Goal: Information Seeking & Learning: Learn about a topic

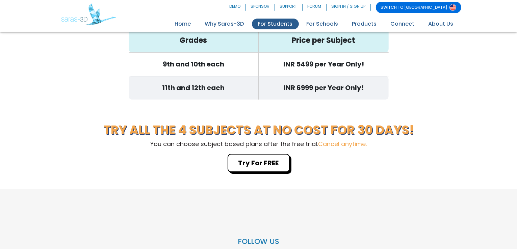
scroll to position [2156, 0]
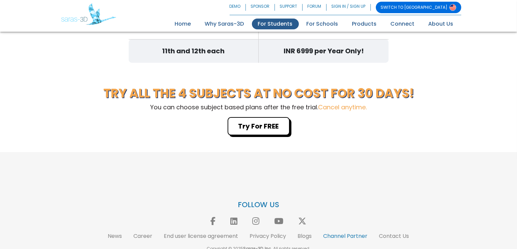
click at [347, 232] on link "Channel Partner" at bounding box center [345, 236] width 44 height 8
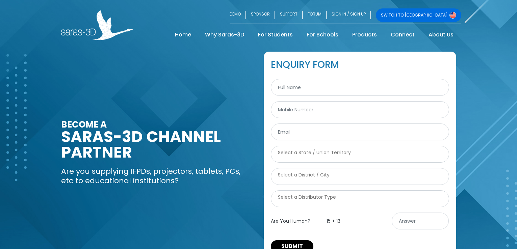
select select
drag, startPoint x: 129, startPoint y: 172, endPoint x: 150, endPoint y: 170, distance: 21.0
click at [150, 170] on p "Are you supplying IFPDs, projectors, tablets, PCs, etc to educational instituti…" at bounding box center [157, 176] width 192 height 19
click at [147, 152] on h3 "BECOME A SARAS-3D CHANNEL PARTNER" at bounding box center [157, 140] width 192 height 40
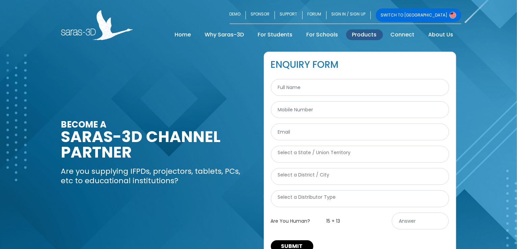
click at [376, 33] on link "Products" at bounding box center [364, 34] width 37 height 11
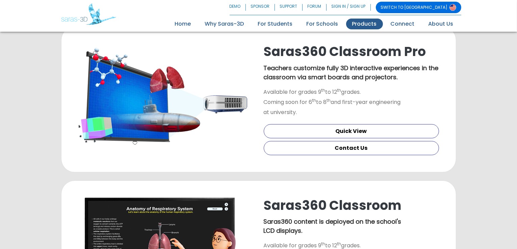
scroll to position [203, 0]
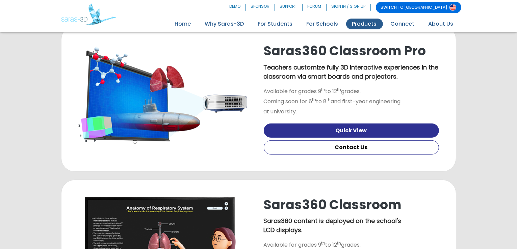
click at [345, 137] on link "Quick View" at bounding box center [351, 131] width 175 height 14
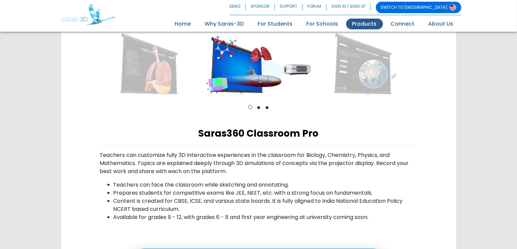
drag, startPoint x: 266, startPoint y: 104, endPoint x: 271, endPoint y: 104, distance: 5.4
click at [271, 104] on ul "1 2 3" at bounding box center [258, 107] width 317 height 8
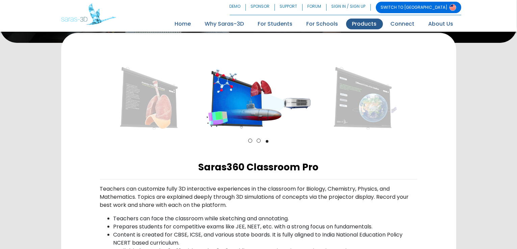
click at [261, 139] on li "2" at bounding box center [258, 141] width 8 height 8
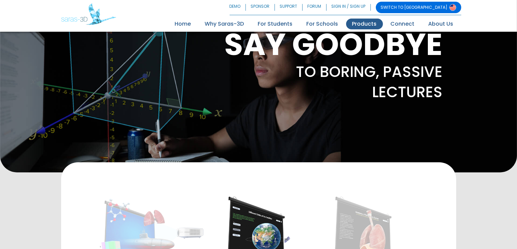
scroll to position [34, 0]
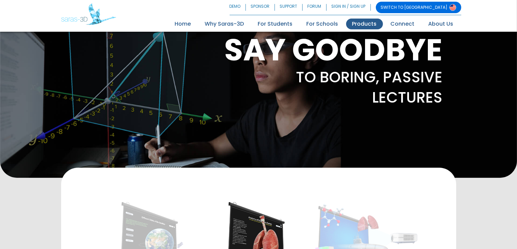
click at [354, 21] on link "Products" at bounding box center [364, 24] width 37 height 11
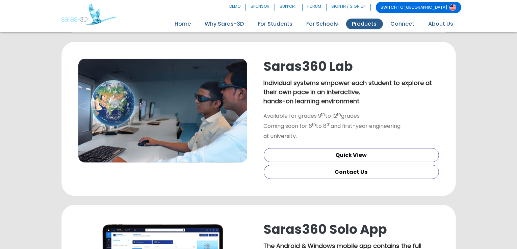
scroll to position [506, 0]
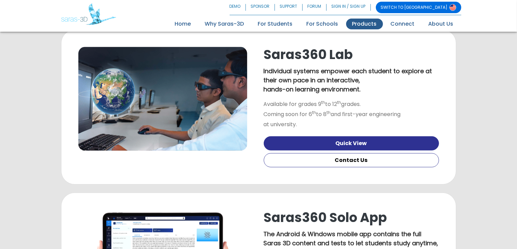
click at [344, 143] on link "Quick View" at bounding box center [351, 143] width 175 height 14
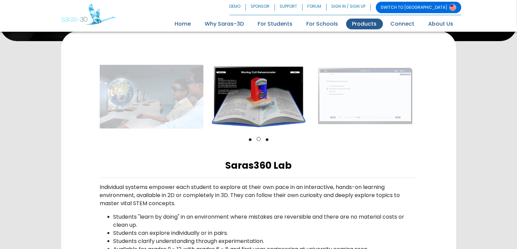
scroll to position [137, 0]
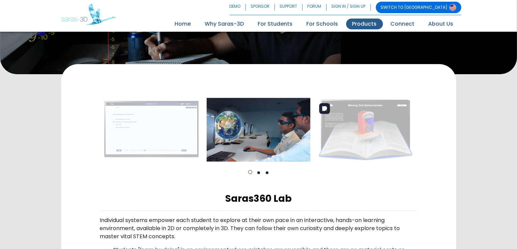
click at [333, 122] on img at bounding box center [366, 130] width 104 height 64
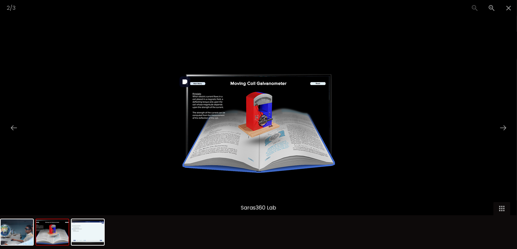
click at [284, 121] on img at bounding box center [258, 123] width 169 height 104
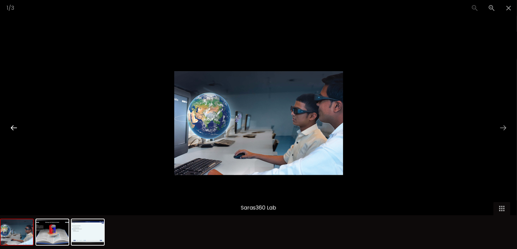
click at [8, 129] on button at bounding box center [14, 127] width 14 height 13
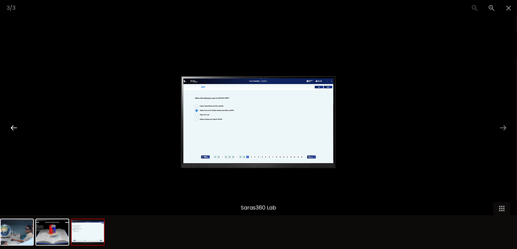
click at [8, 129] on button at bounding box center [14, 127] width 14 height 13
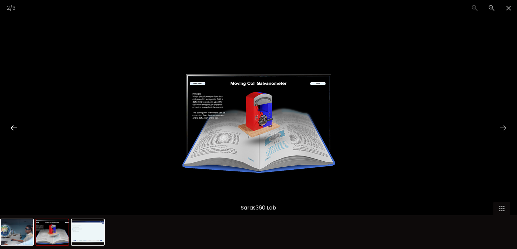
click at [8, 129] on button at bounding box center [14, 127] width 14 height 13
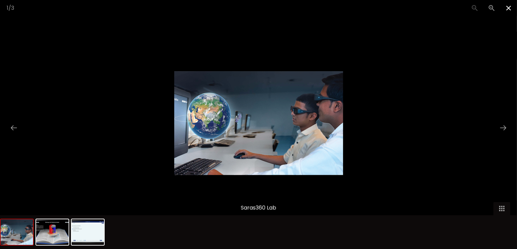
click at [512, 8] on span at bounding box center [508, 8] width 17 height 16
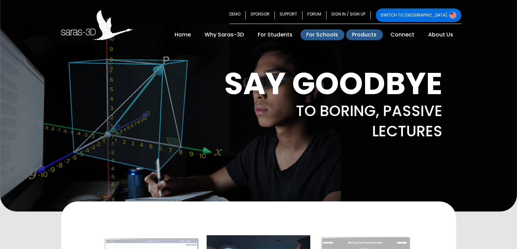
click at [321, 36] on link "For Schools" at bounding box center [322, 34] width 44 height 11
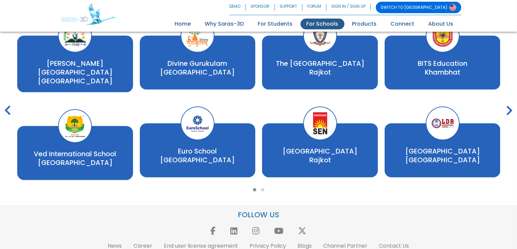
scroll to position [1194, 0]
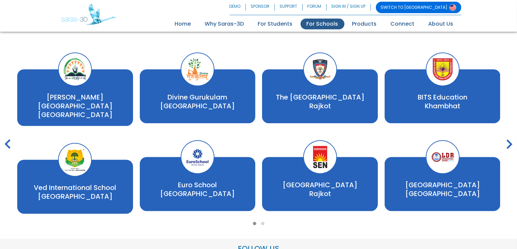
click at [513, 138] on icon "keyboard_arrow_right" at bounding box center [509, 144] width 19 height 19
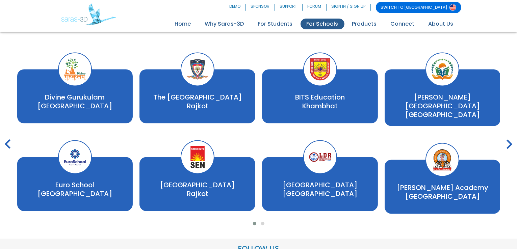
click at [512, 138] on icon "keyboard_arrow_right" at bounding box center [509, 144] width 19 height 19
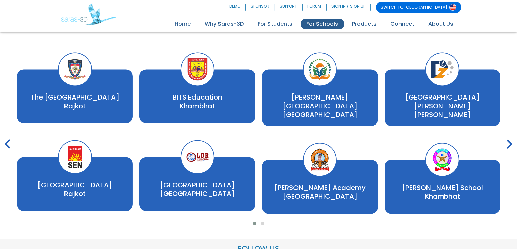
click at [512, 139] on icon "keyboard_arrow_right" at bounding box center [509, 144] width 19 height 19
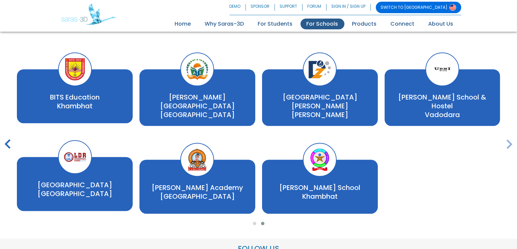
click at [511, 139] on icon "keyboard_arrow_right" at bounding box center [509, 144] width 19 height 19
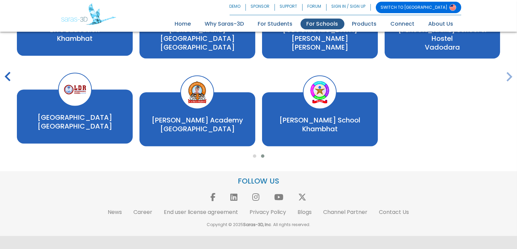
click at [450, 151] on div "SCHOOLS EMPOWERING TEACHERS These schools are empowering their teachers to tran…" at bounding box center [258, 35] width 517 height 271
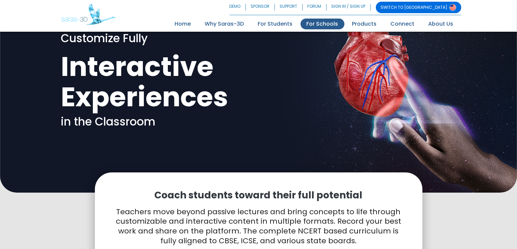
scroll to position [0, 0]
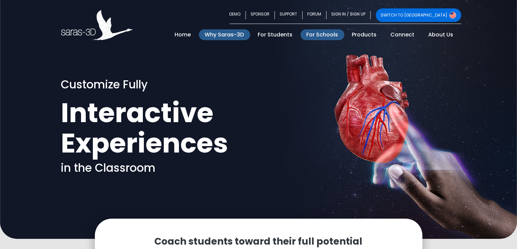
click at [232, 37] on link "Why Saras-3D" at bounding box center [224, 34] width 51 height 11
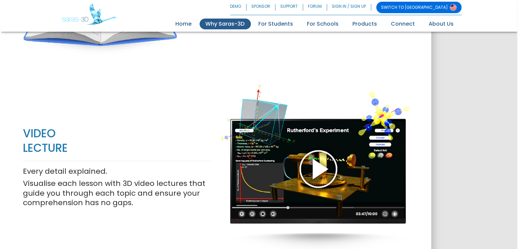
scroll to position [608, 0]
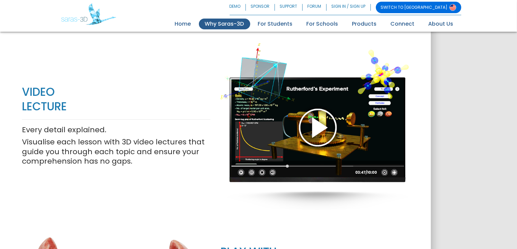
click at [310, 125] on div at bounding box center [314, 126] width 188 height 219
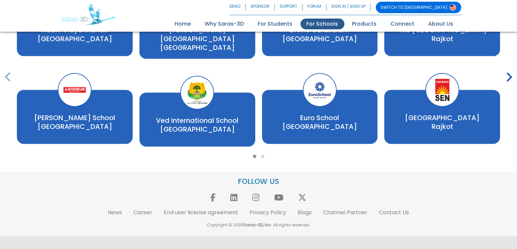
scroll to position [1261, 0]
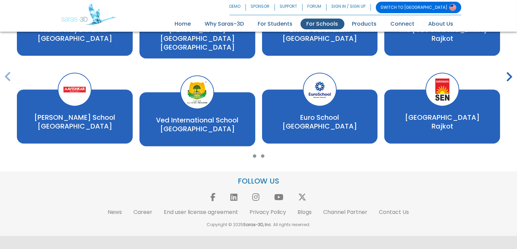
click at [260, 154] on button at bounding box center [263, 156] width 8 height 7
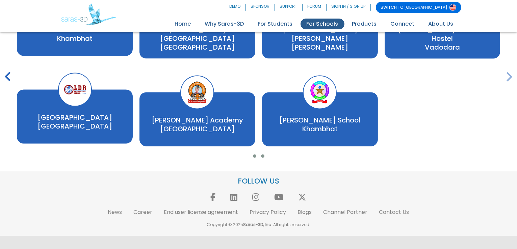
click at [256, 155] on button at bounding box center [254, 156] width 8 height 7
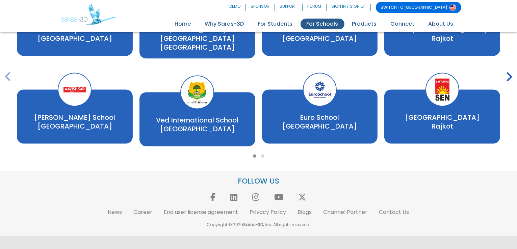
scroll to position [1160, 0]
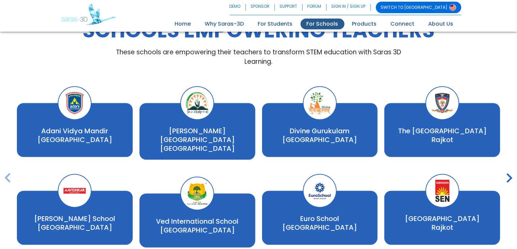
click at [509, 175] on icon "keyboard_arrow_right" at bounding box center [509, 178] width 19 height 19
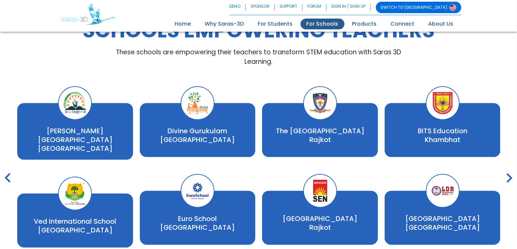
click at [509, 175] on icon "keyboard_arrow_right" at bounding box center [509, 178] width 19 height 19
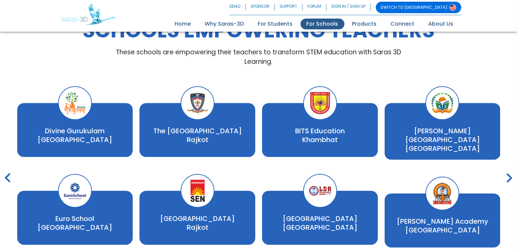
click at [509, 175] on icon "keyboard_arrow_right" at bounding box center [509, 178] width 19 height 19
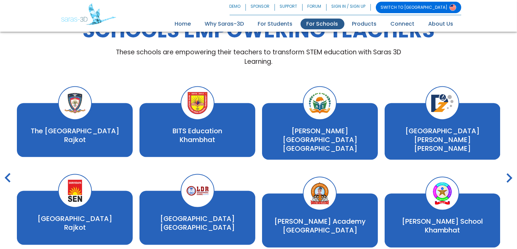
click at [509, 175] on icon "keyboard_arrow_right" at bounding box center [509, 178] width 19 height 19
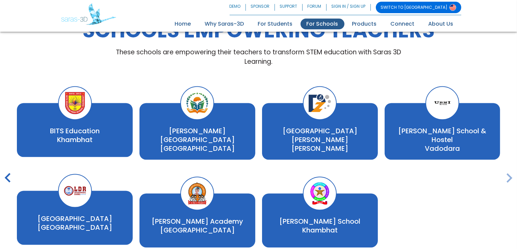
click at [509, 175] on icon "keyboard_arrow_right" at bounding box center [509, 178] width 19 height 19
